Goal: Task Accomplishment & Management: Manage account settings

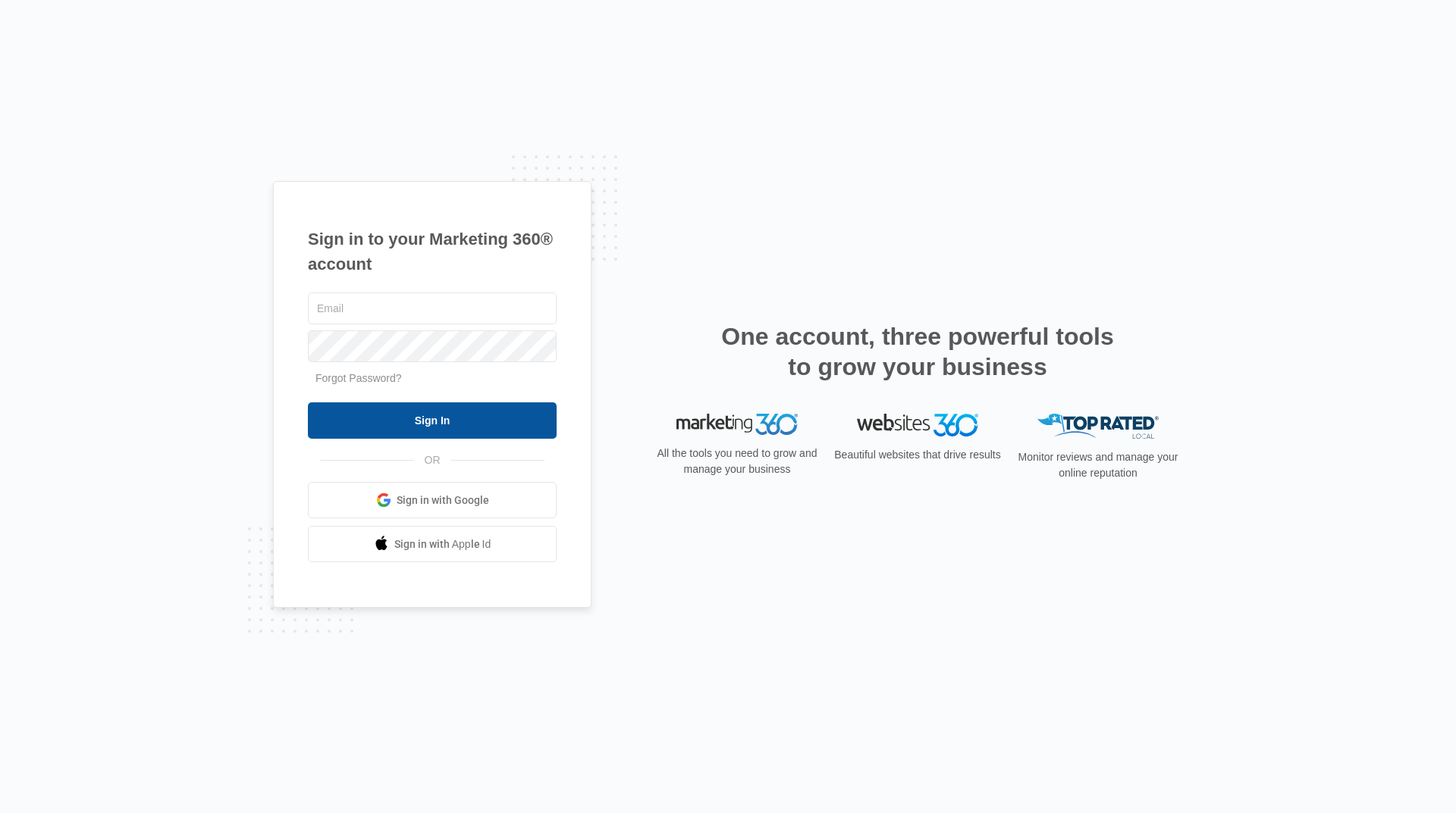
type input "[EMAIL_ADDRESS][DOMAIN_NAME]"
click at [497, 423] on input "Sign In" at bounding box center [432, 421] width 249 height 36
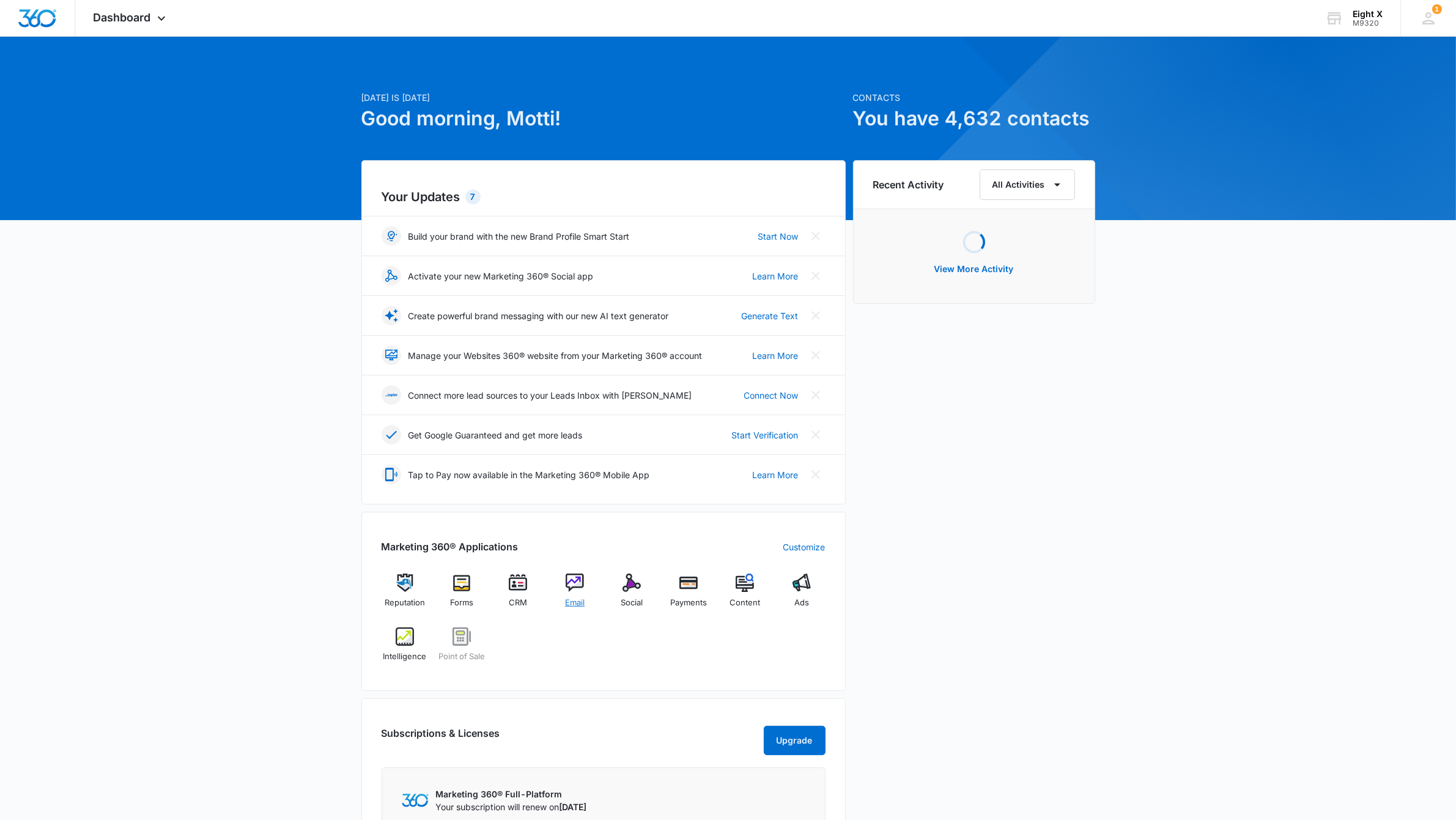
click at [590, 584] on div "Email" at bounding box center [575, 596] width 47 height 44
